Goal: Find contact information: Find contact information

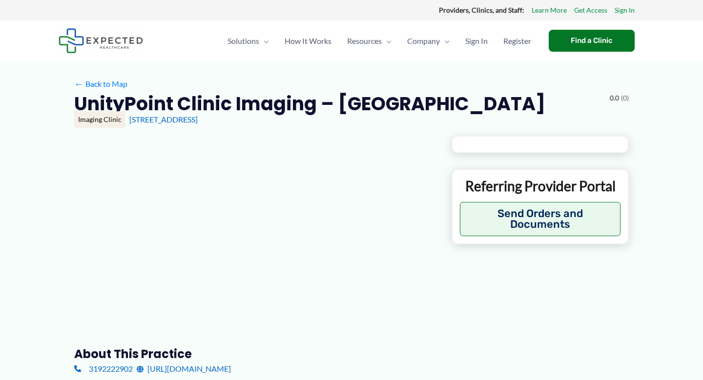
type input "**********"
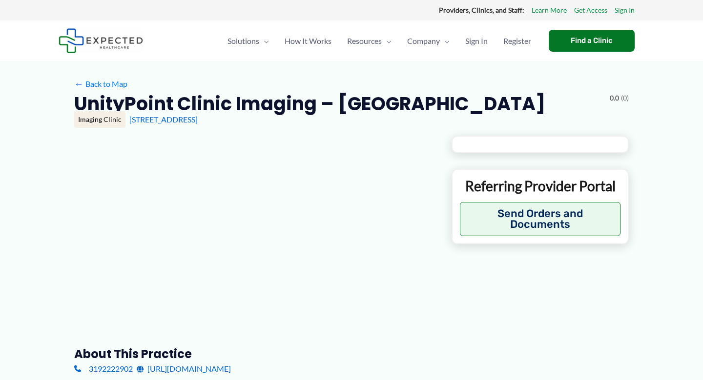
type input "**********"
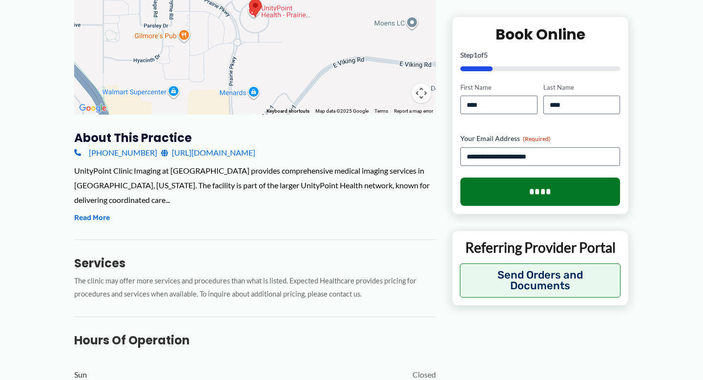
scroll to position [225, 0]
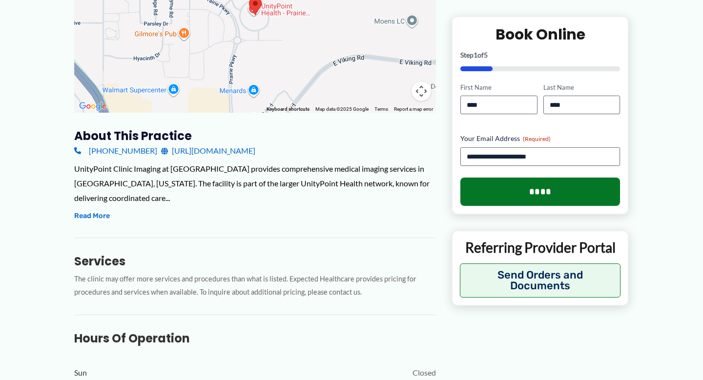
click at [210, 148] on link "[URL][DOMAIN_NAME]" at bounding box center [208, 151] width 94 height 15
